Goal: Task Accomplishment & Management: Use online tool/utility

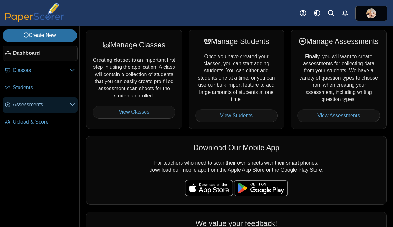
click at [23, 104] on span "Assessments" at bounding box center [41, 104] width 57 height 7
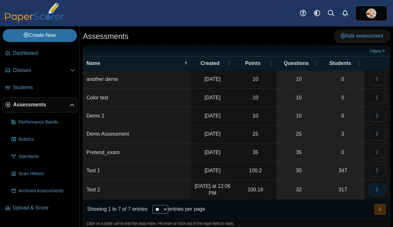
click at [376, 191] on icon "button" at bounding box center [376, 189] width 5 height 5
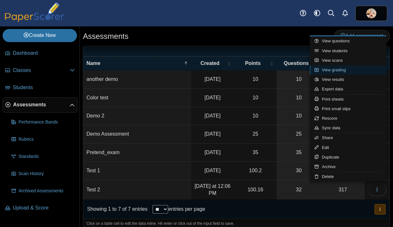
click at [345, 70] on link "View grading" at bounding box center [347, 70] width 76 height 10
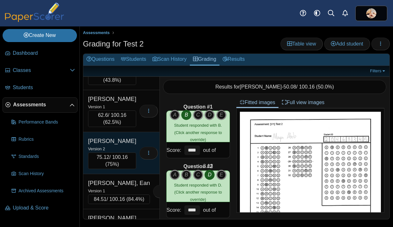
scroll to position [113, 0]
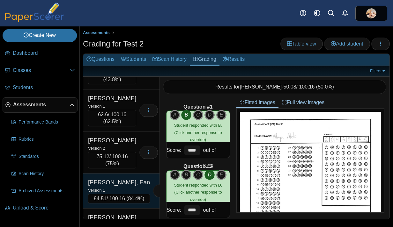
click at [128, 179] on div "Anderson, Ean" at bounding box center [119, 182] width 62 height 8
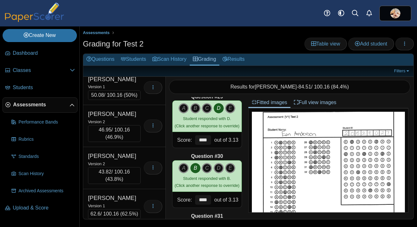
scroll to position [0, 0]
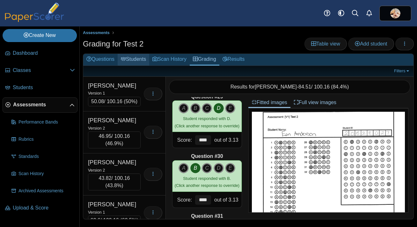
click at [133, 59] on link "Students" at bounding box center [134, 60] width 32 height 12
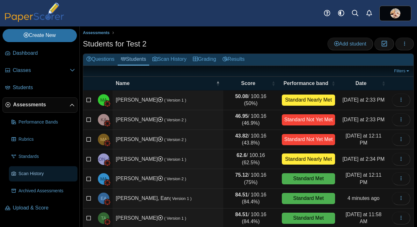
click at [32, 174] on span "Scan History" at bounding box center [46, 174] width 56 height 6
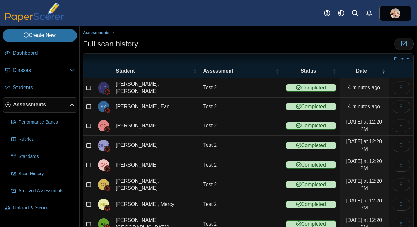
click at [32, 105] on span "Assessments" at bounding box center [41, 104] width 56 height 7
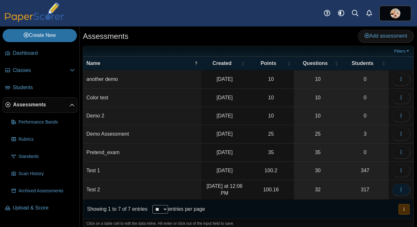
click at [403, 190] on icon "button" at bounding box center [400, 189] width 5 height 5
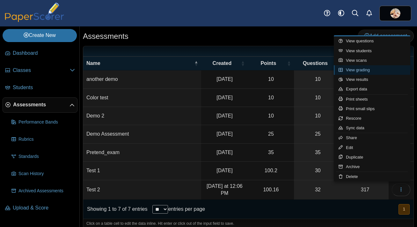
click at [365, 70] on link "View grading" at bounding box center [372, 70] width 76 height 10
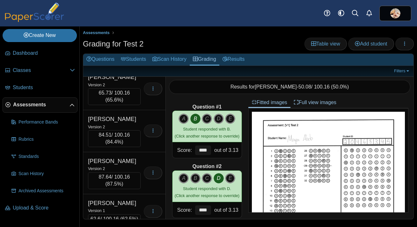
scroll to position [4306, 0]
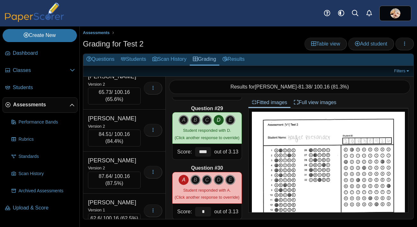
scroll to position [1671, 0]
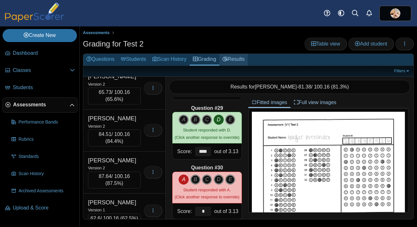
click at [239, 61] on link "Results" at bounding box center [233, 60] width 28 height 12
